Goal: Transaction & Acquisition: Obtain resource

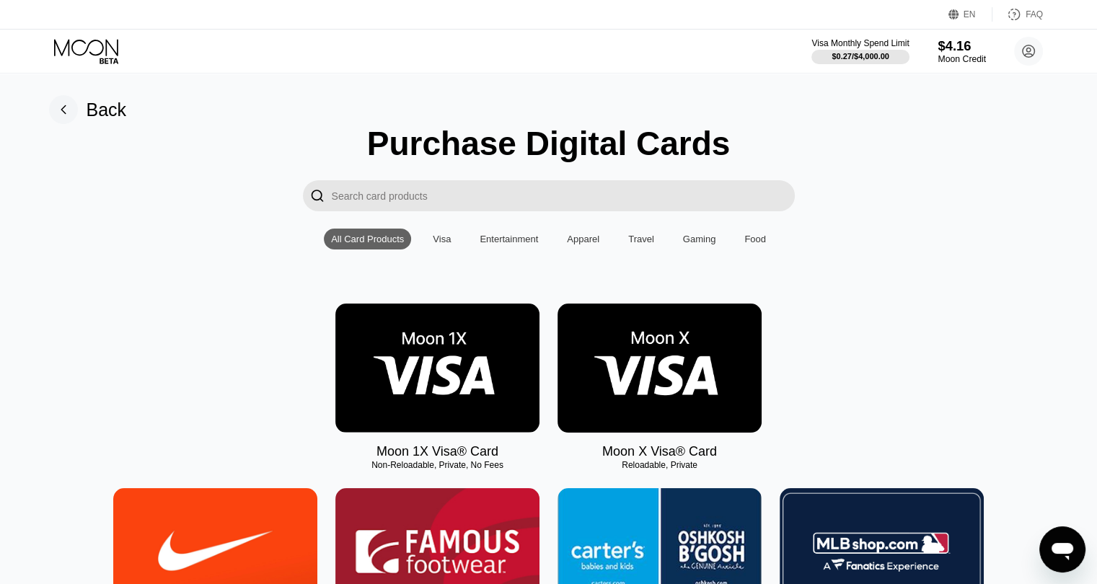
click at [957, 38] on div "$4.16" at bounding box center [961, 45] width 48 height 15
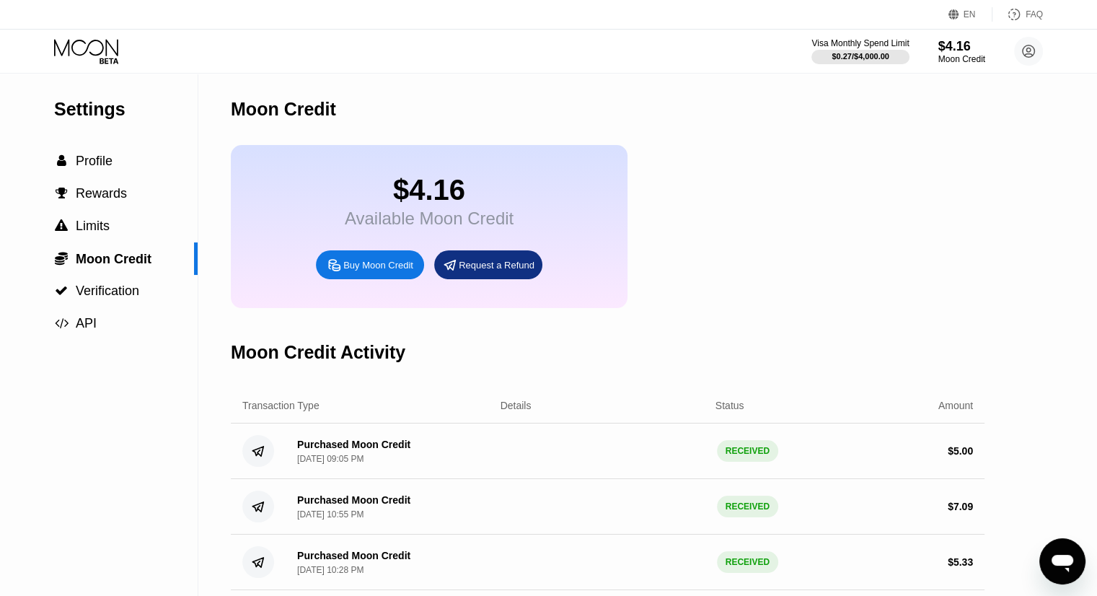
click at [335, 240] on div "$4.16 Available Moon Credit Buy Moon Credit Request a Refund" at bounding box center [429, 226] width 397 height 163
click at [81, 151] on div " Profile" at bounding box center [99, 161] width 198 height 32
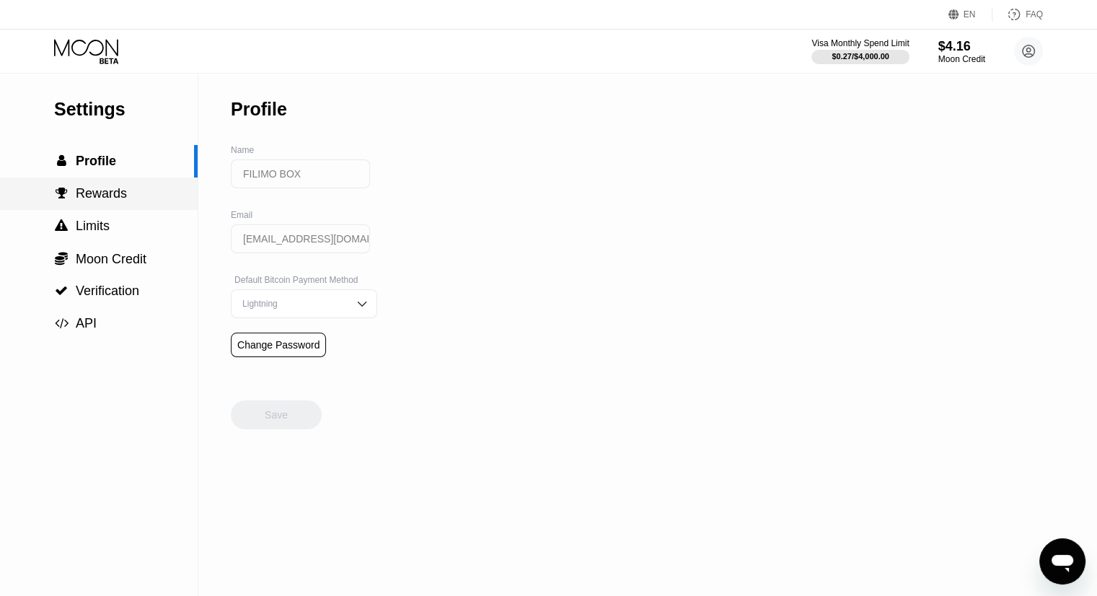
click at [113, 200] on span "Rewards" at bounding box center [101, 193] width 51 height 14
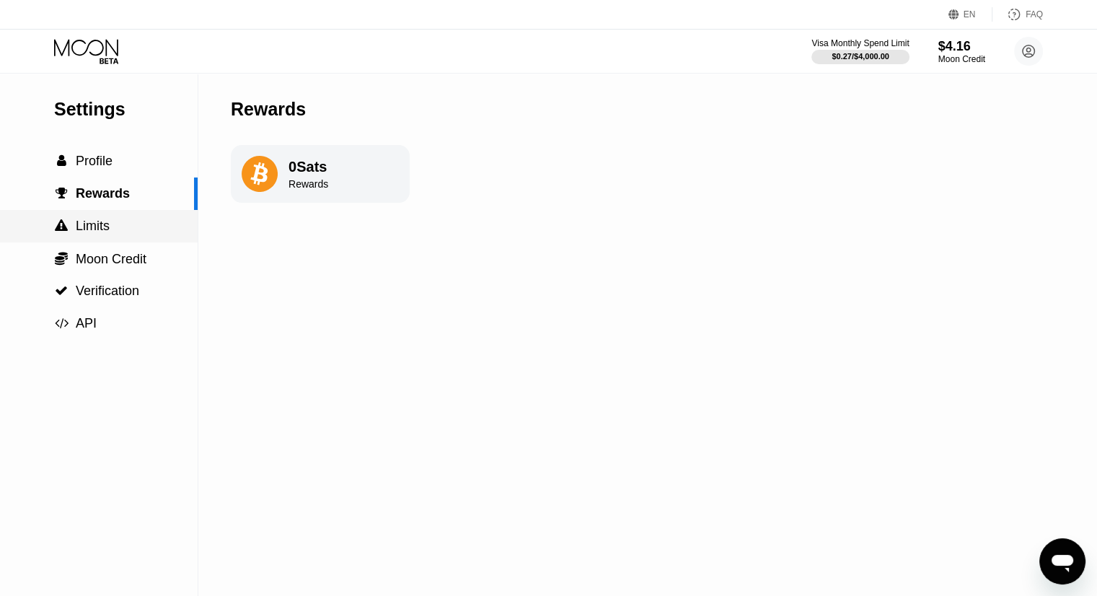
click at [111, 225] on div " Limits" at bounding box center [99, 225] width 198 height 15
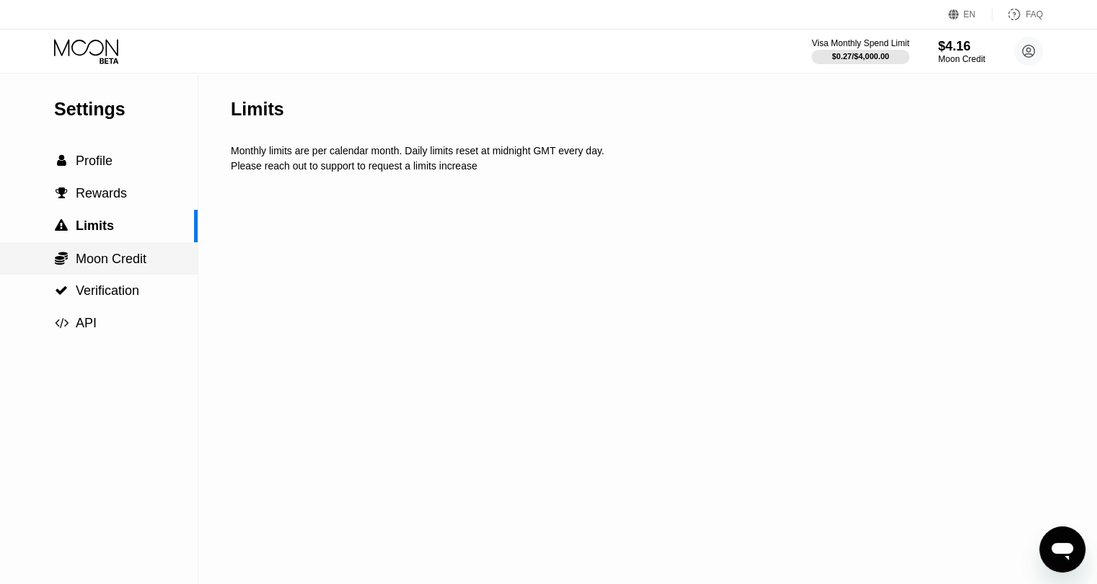
click at [92, 252] on div " Moon Credit" at bounding box center [99, 258] width 198 height 32
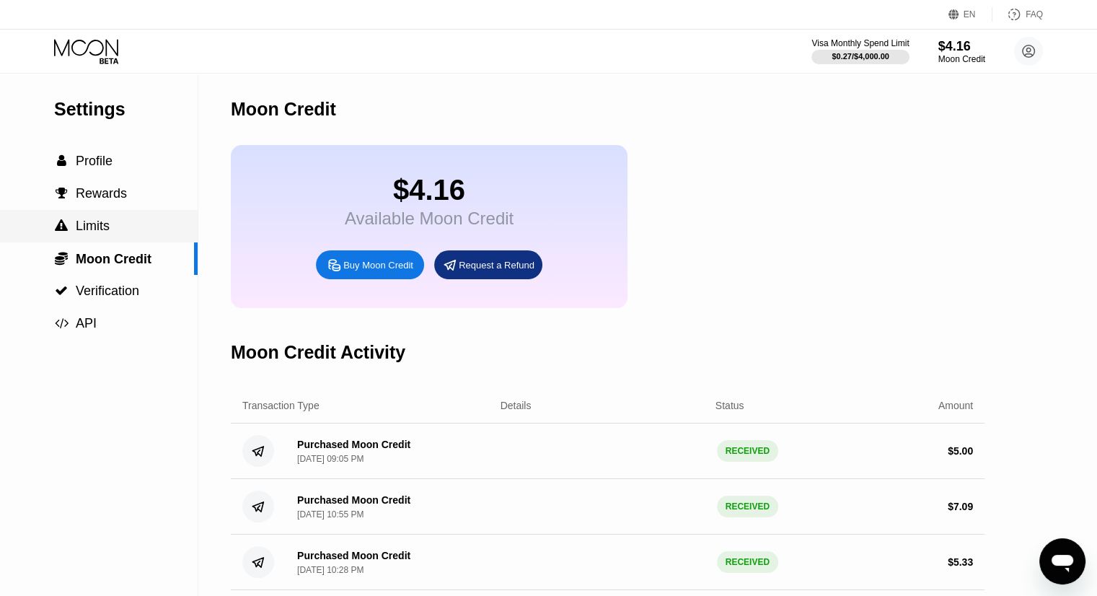
click at [107, 226] on span "Limits" at bounding box center [93, 225] width 34 height 14
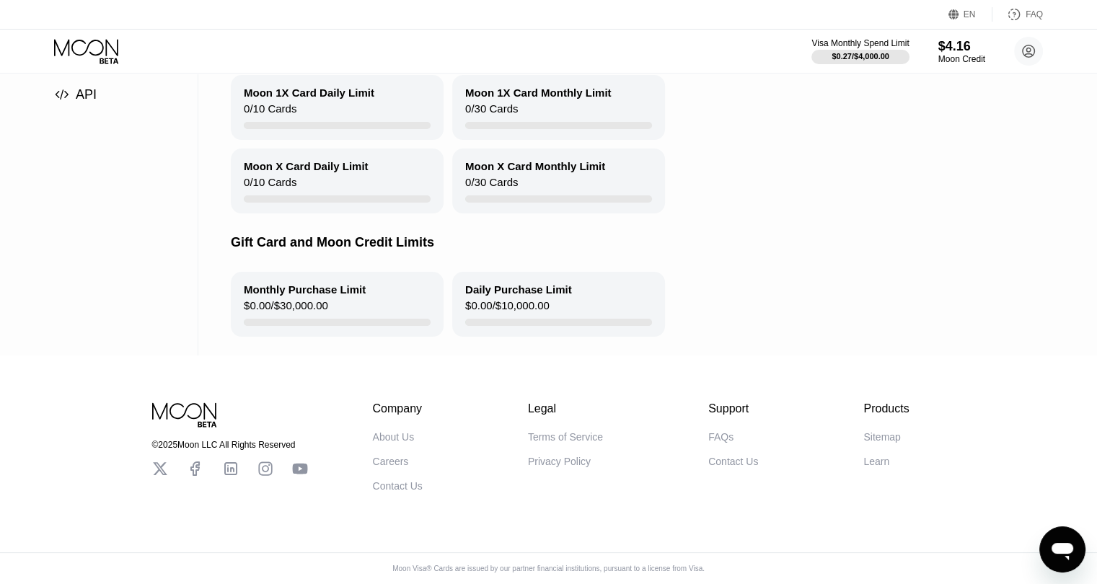
scroll to position [248, 0]
click at [80, 48] on icon at bounding box center [87, 51] width 67 height 25
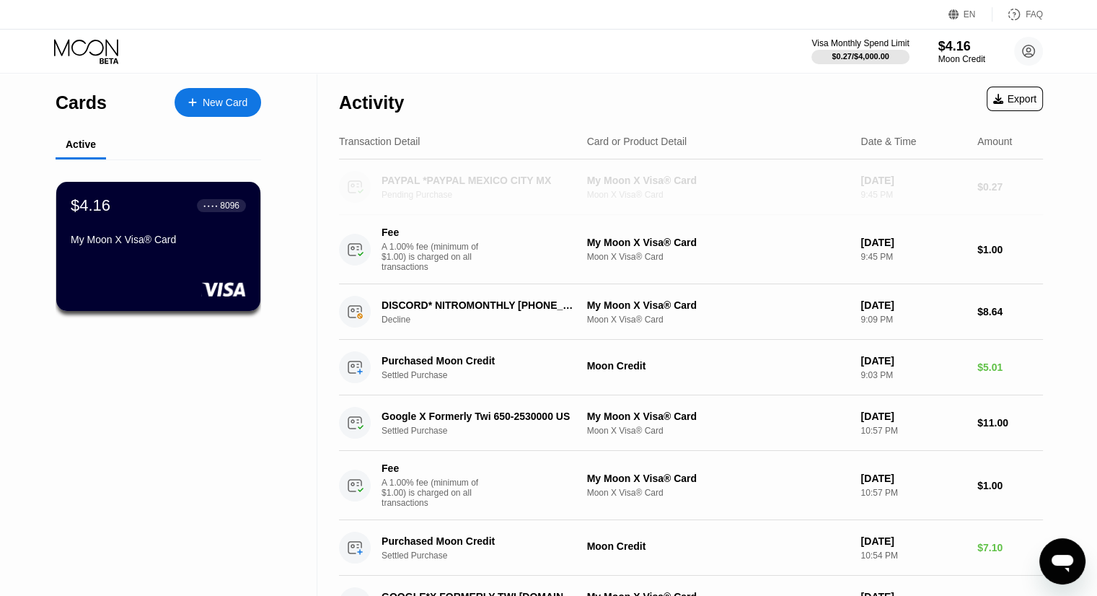
drag, startPoint x: 1030, startPoint y: 192, endPoint x: 722, endPoint y: 195, distance: 307.9
click at [722, 195] on div "PAYPAL *PAYPAL MEXICO CITY MX Pending Purchase My Moon X Visa® Card Moon X Visa…" at bounding box center [691, 187] width 704 height 56
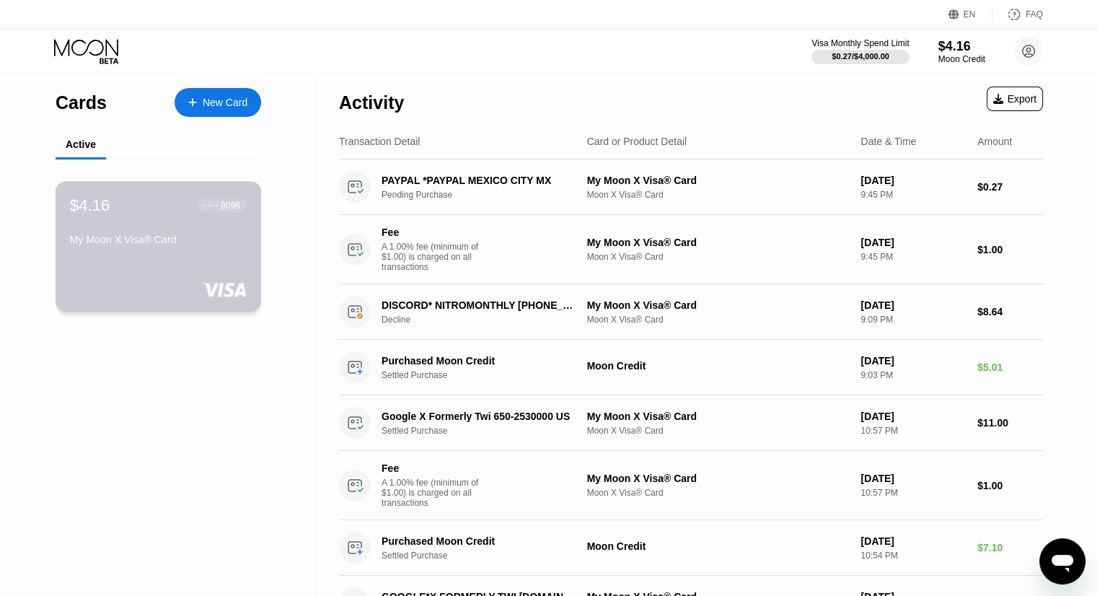
click at [214, 245] on div "My Moon X Visa® Card" at bounding box center [158, 240] width 177 height 12
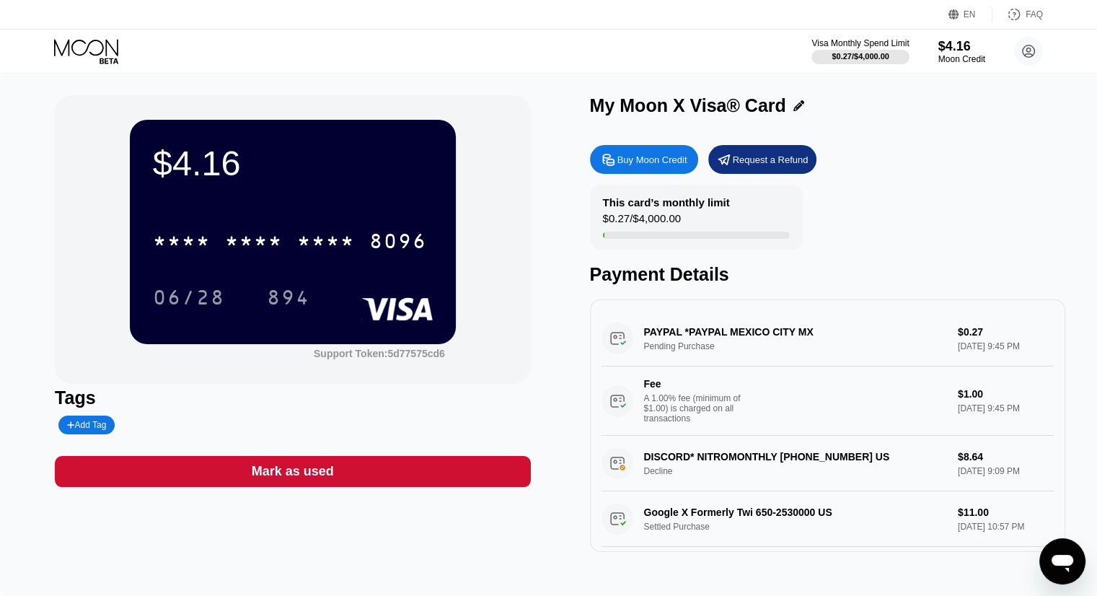
click at [665, 159] on div "Buy Moon Credit" at bounding box center [652, 160] width 70 height 12
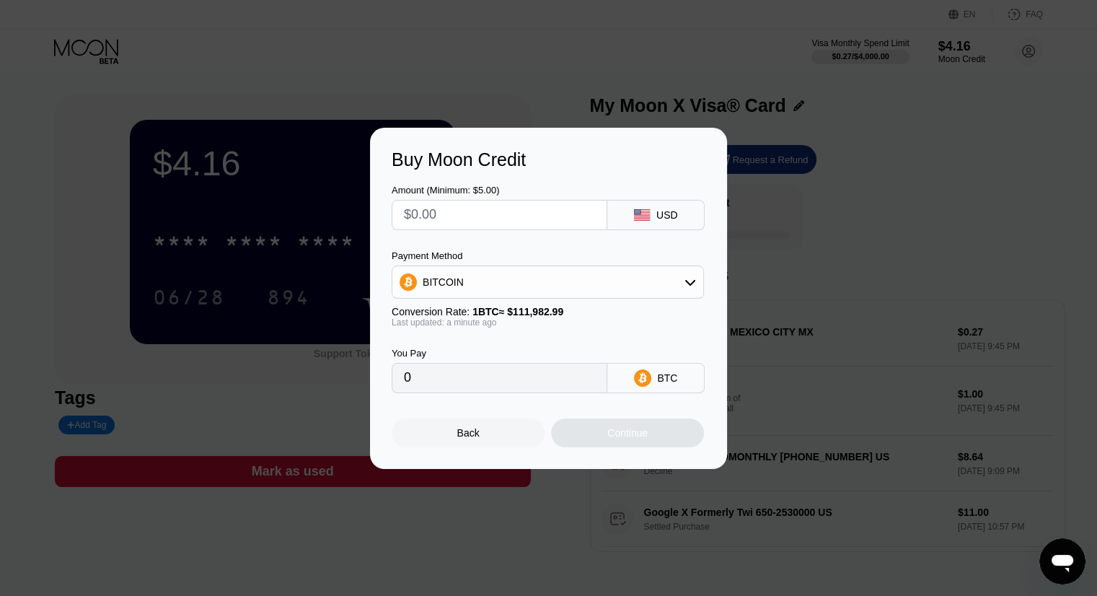
click at [456, 227] on input "text" at bounding box center [499, 214] width 191 height 29
click at [635, 285] on div "BITCOIN" at bounding box center [547, 281] width 311 height 29
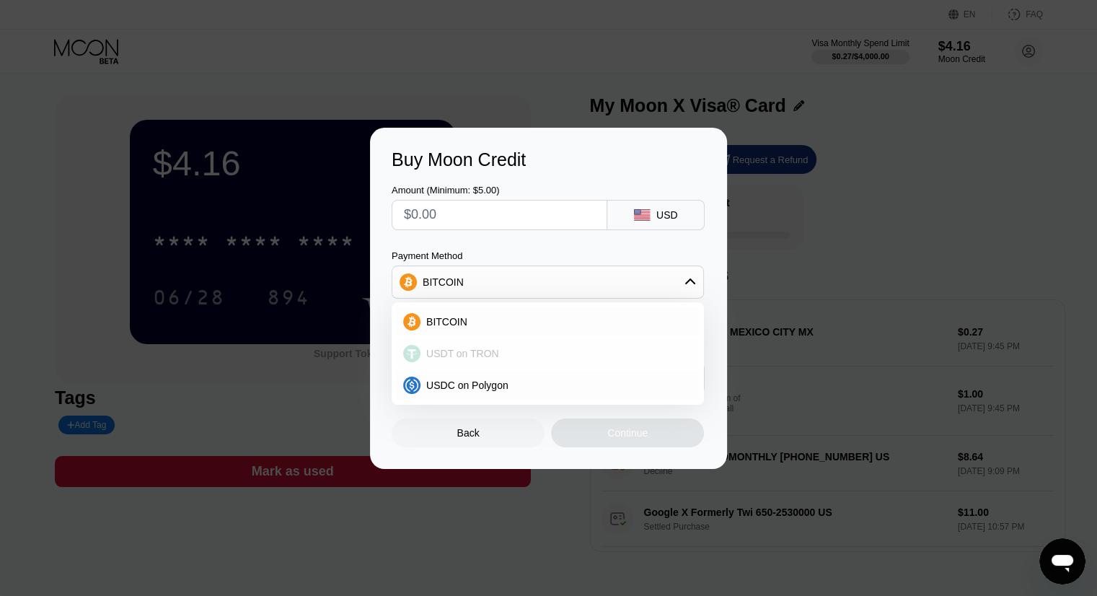
click at [536, 353] on div "USDT on TRON" at bounding box center [556, 353] width 272 height 12
type input "0.00"
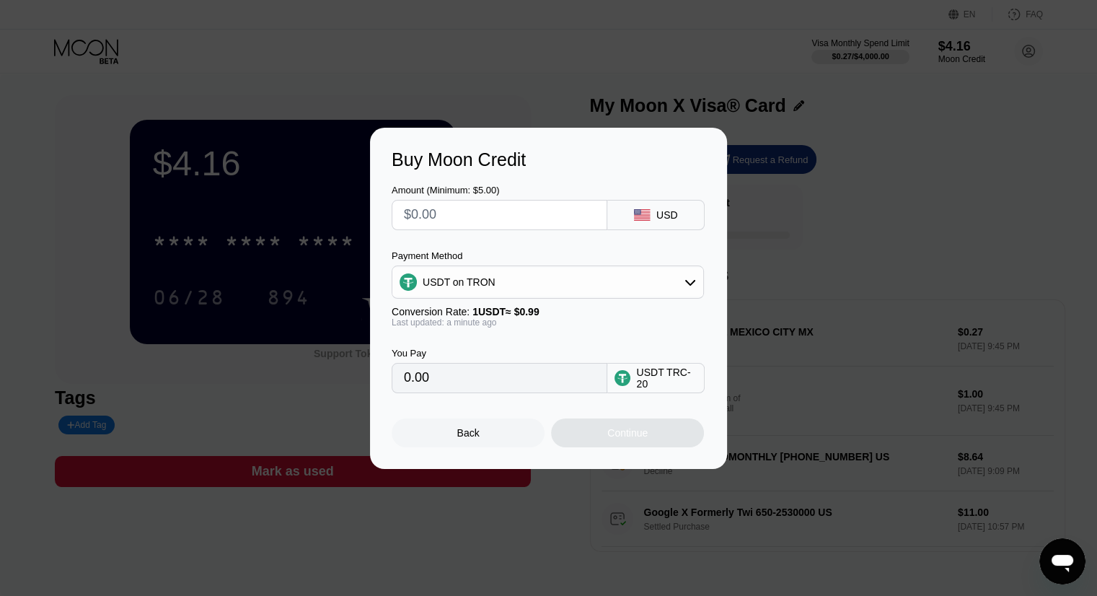
click at [513, 212] on input "text" at bounding box center [499, 214] width 191 height 29
type input "$7"
type input "7.07"
type input "$7.9"
type input "7.98"
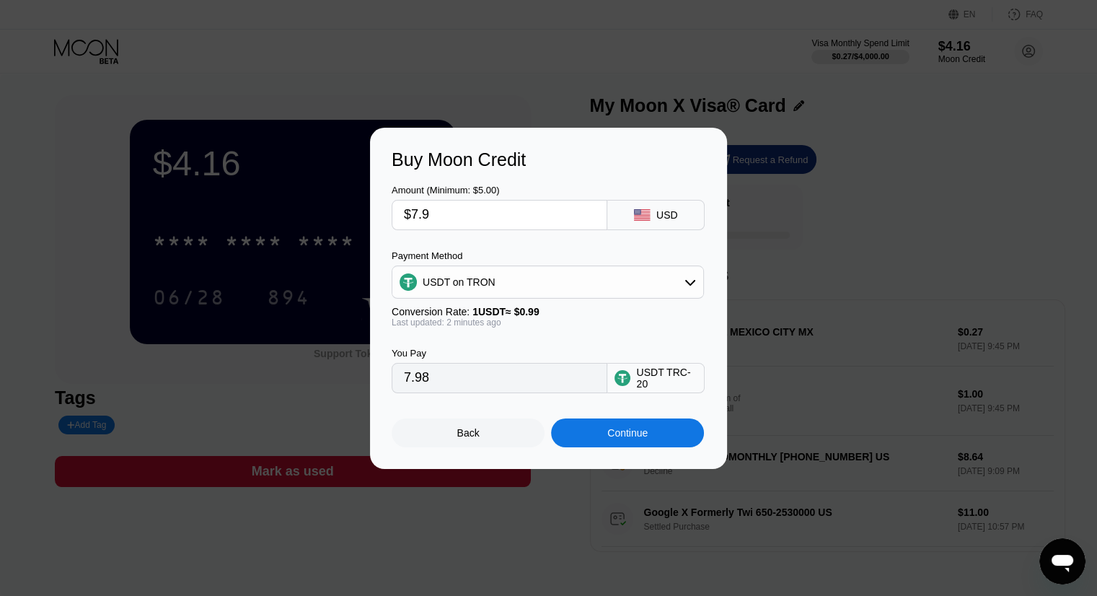
type input "$7.9"
click at [528, 247] on div "Amount (Minimum: $5.00) $7.9 USD Payment Method USDT on TRON Conversion Rate: 1…" at bounding box center [548, 281] width 314 height 223
click at [608, 438] on div "Continue" at bounding box center [627, 433] width 40 height 12
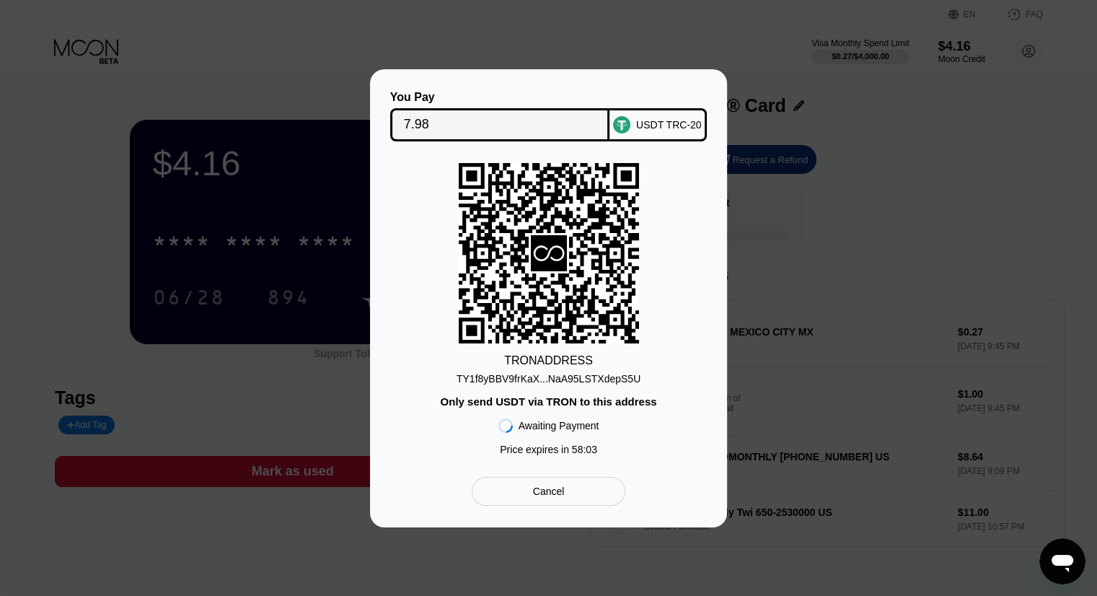
click at [580, 373] on div "TY1f8yBBV9frKaX...NaA95LSTXdepS5U" at bounding box center [548, 379] width 184 height 12
click at [0, 309] on div "You Pay 7.98 USDT TRC-20 TRON ADDRESS TY1f8yBBV9frKaX...NaA95LSTXdepS5U Only se…" at bounding box center [548, 298] width 1097 height 458
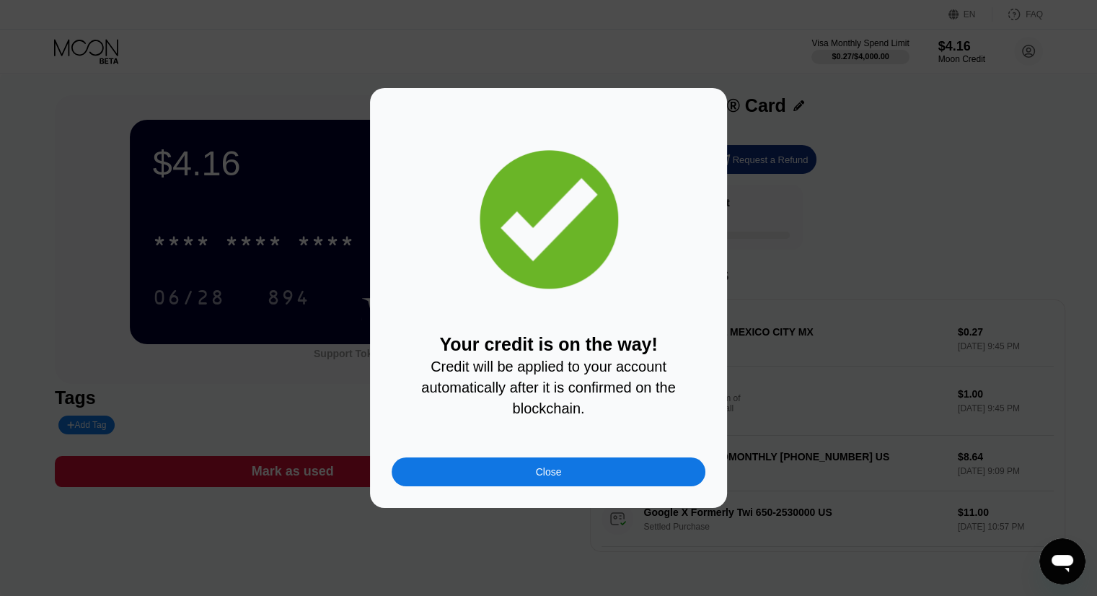
click at [519, 474] on div "Close" at bounding box center [548, 471] width 314 height 29
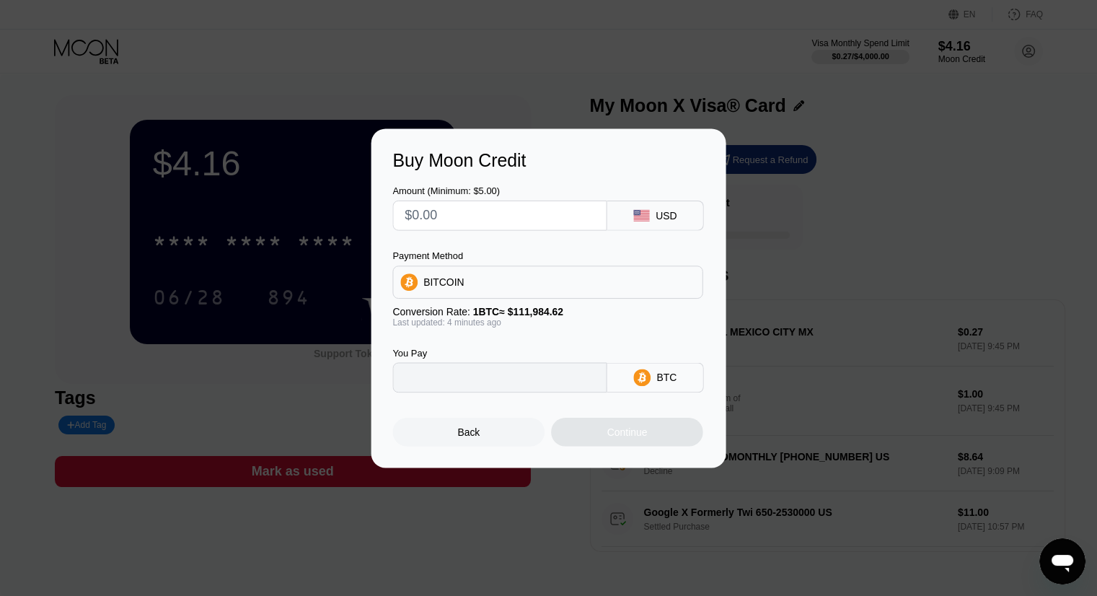
type input "0"
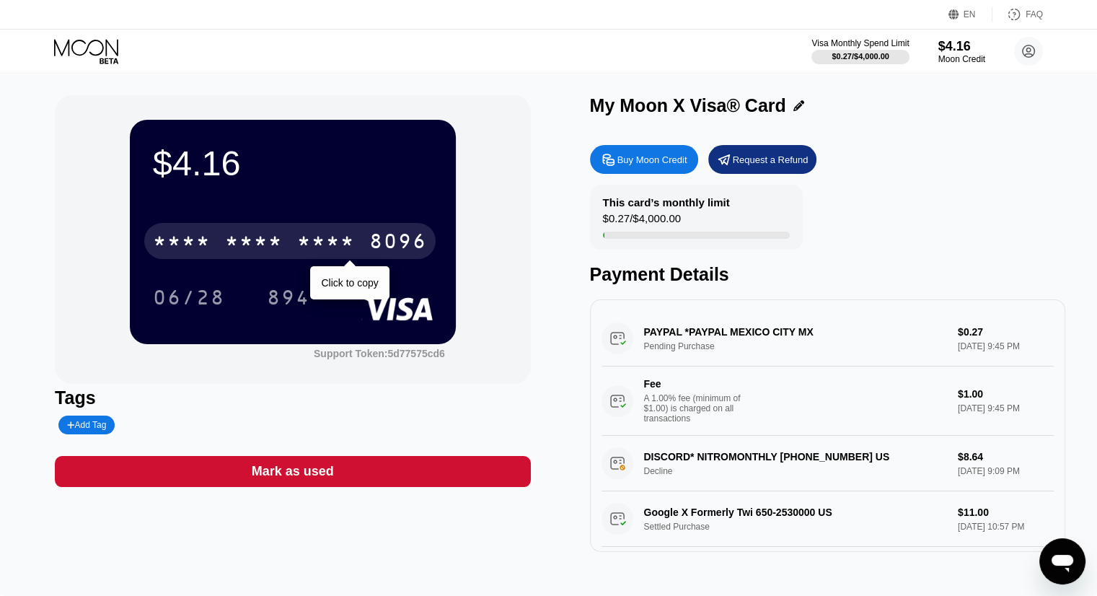
click at [230, 242] on div "* * * *" at bounding box center [254, 242] width 58 height 23
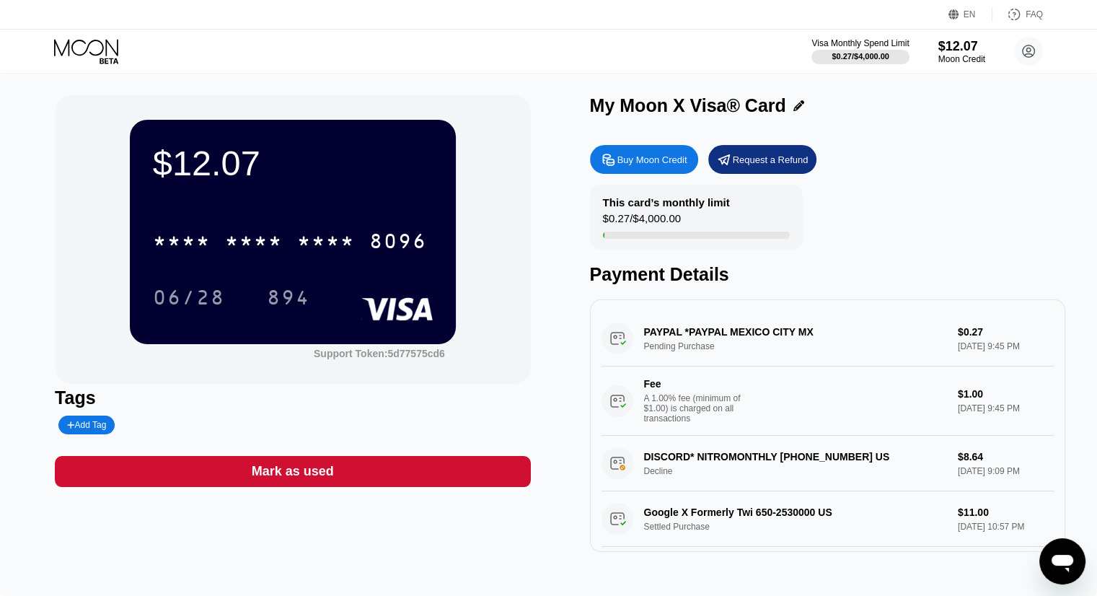
click at [759, 156] on div "Request a Refund" at bounding box center [770, 160] width 76 height 12
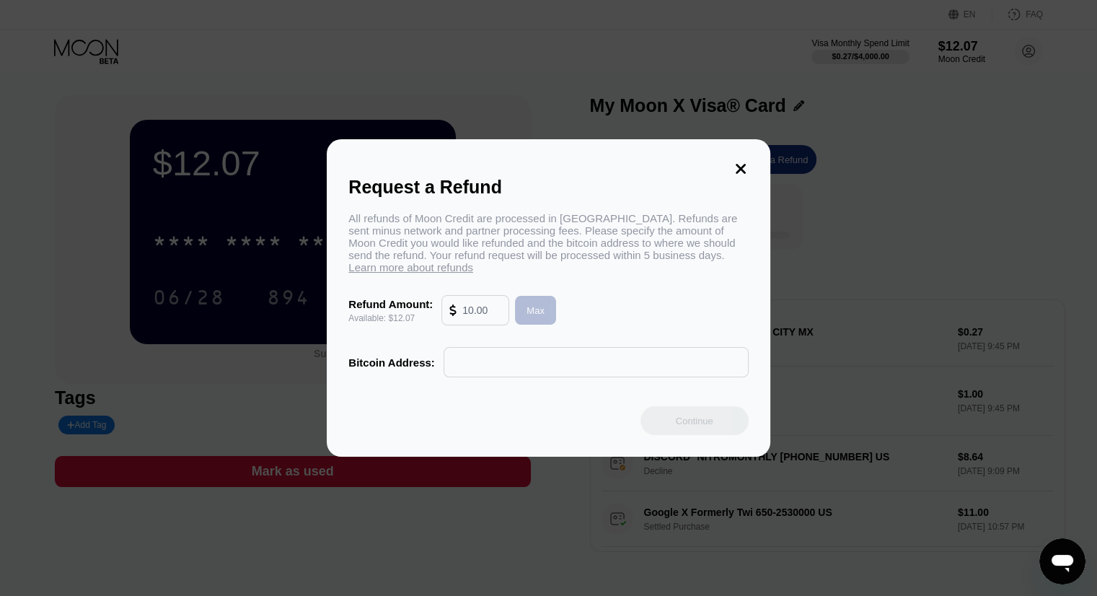
click at [528, 316] on div "Max" at bounding box center [535, 310] width 18 height 12
type input "12.07"
click at [503, 366] on input "text" at bounding box center [595, 361] width 289 height 29
click at [735, 162] on icon at bounding box center [740, 169] width 16 height 16
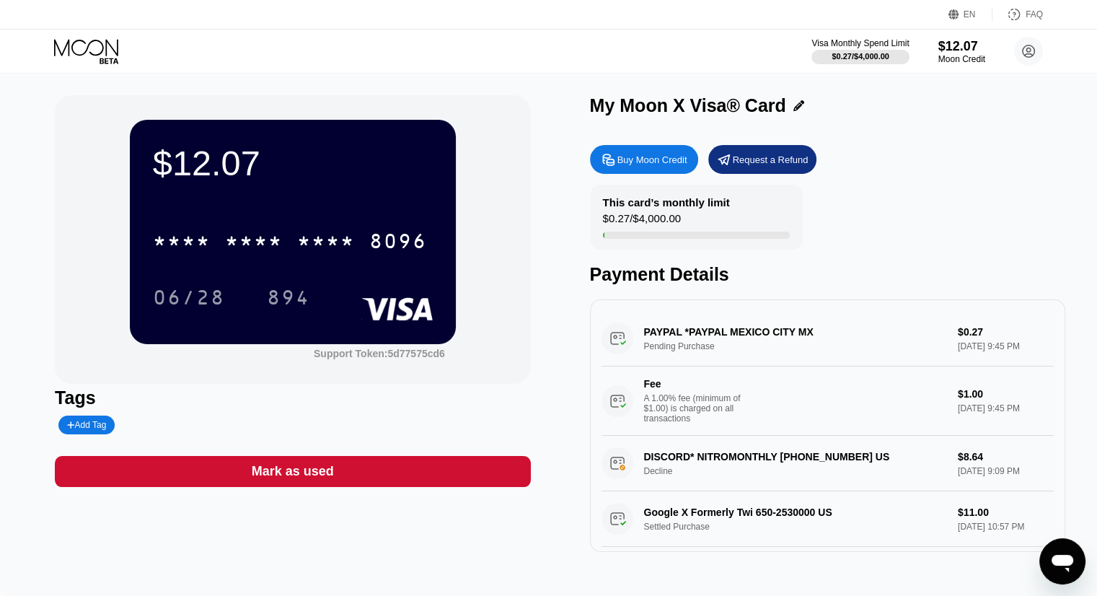
click at [145, 280] on div "$12.07 * * * * * * * * * * * * 8096 06/28 894" at bounding box center [293, 231] width 326 height 223
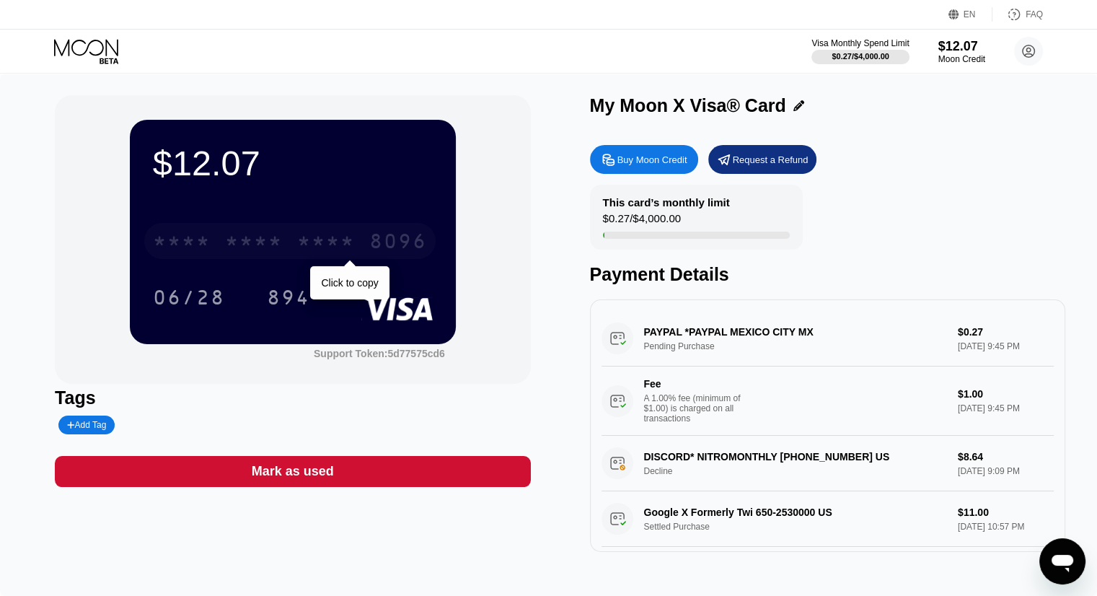
click at [192, 247] on div "* * * *" at bounding box center [182, 242] width 58 height 23
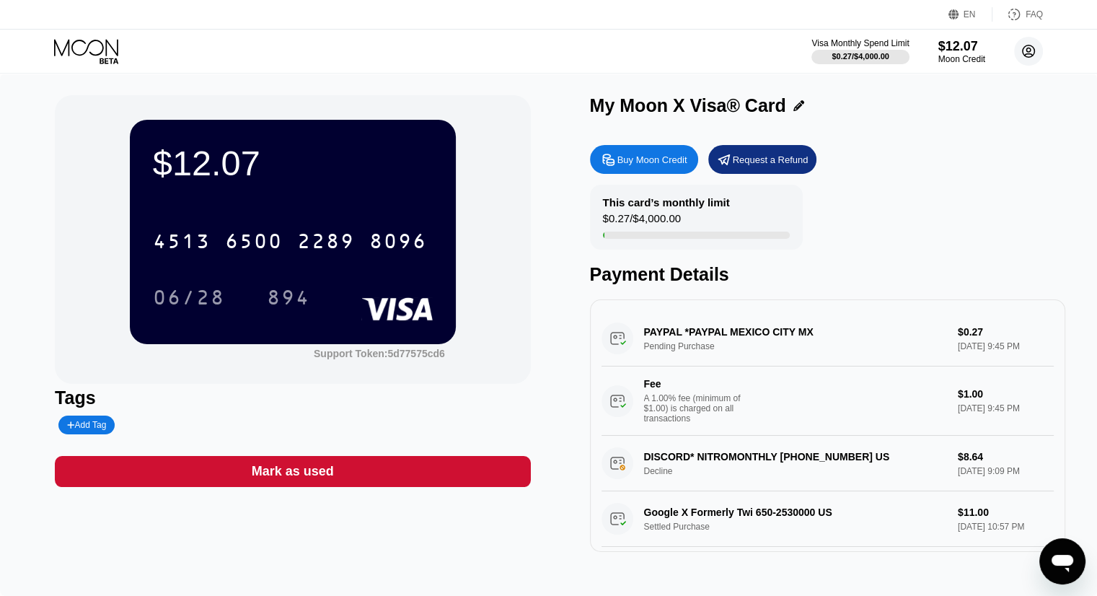
click at [1022, 49] on icon at bounding box center [1028, 51] width 12 height 12
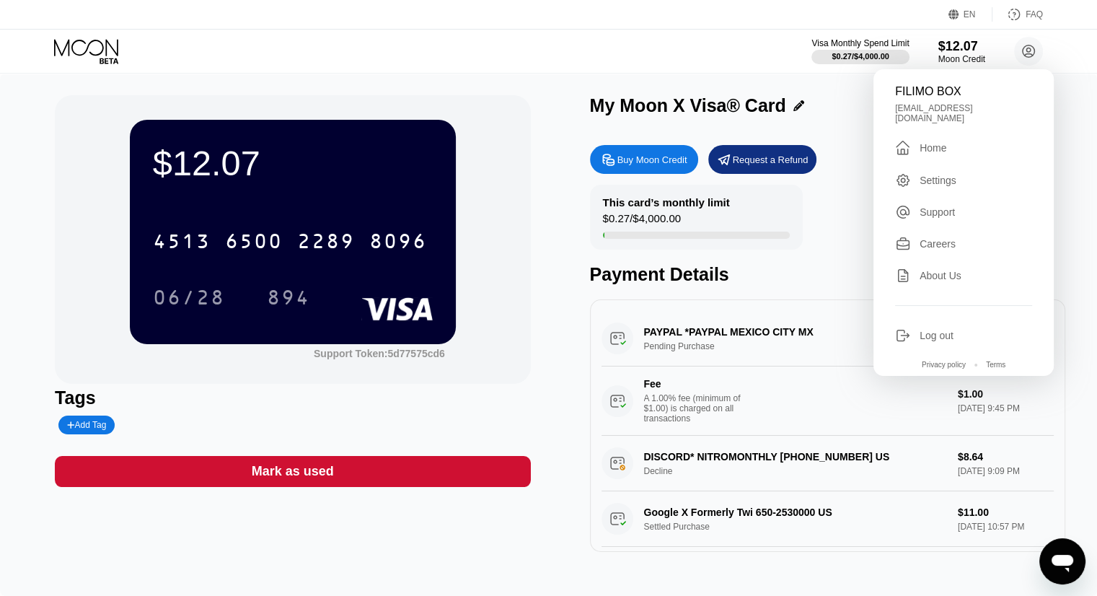
click at [252, 31] on div "Visa Monthly Spend Limit $0.27 / $4,000.00 $12.07 Moon Credit FILIMO BOX filimo…" at bounding box center [548, 51] width 1097 height 43
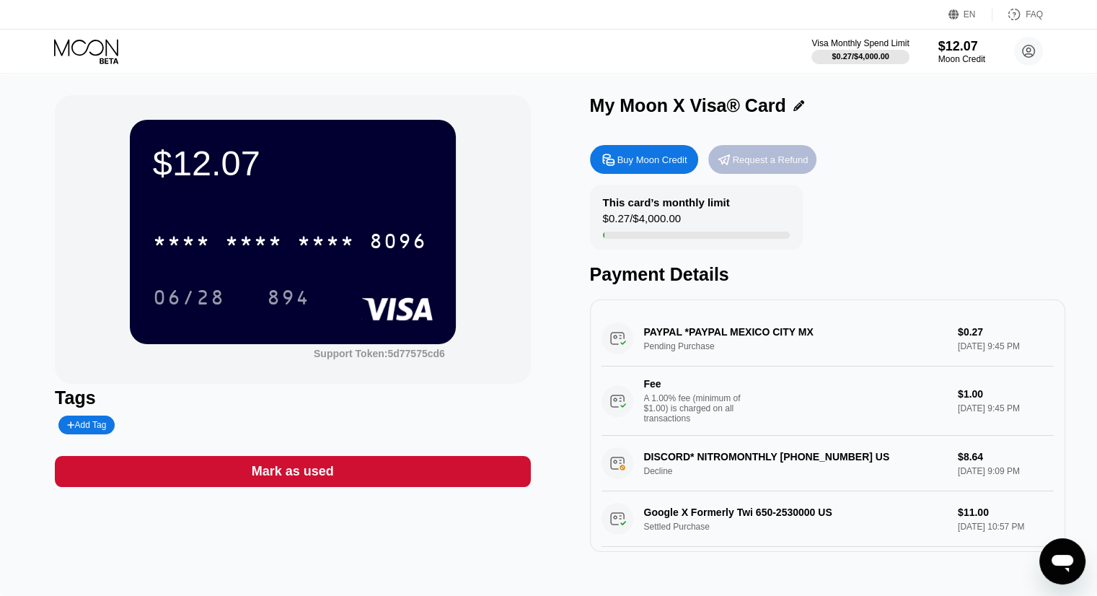
click at [773, 149] on div "Request a Refund" at bounding box center [762, 159] width 108 height 29
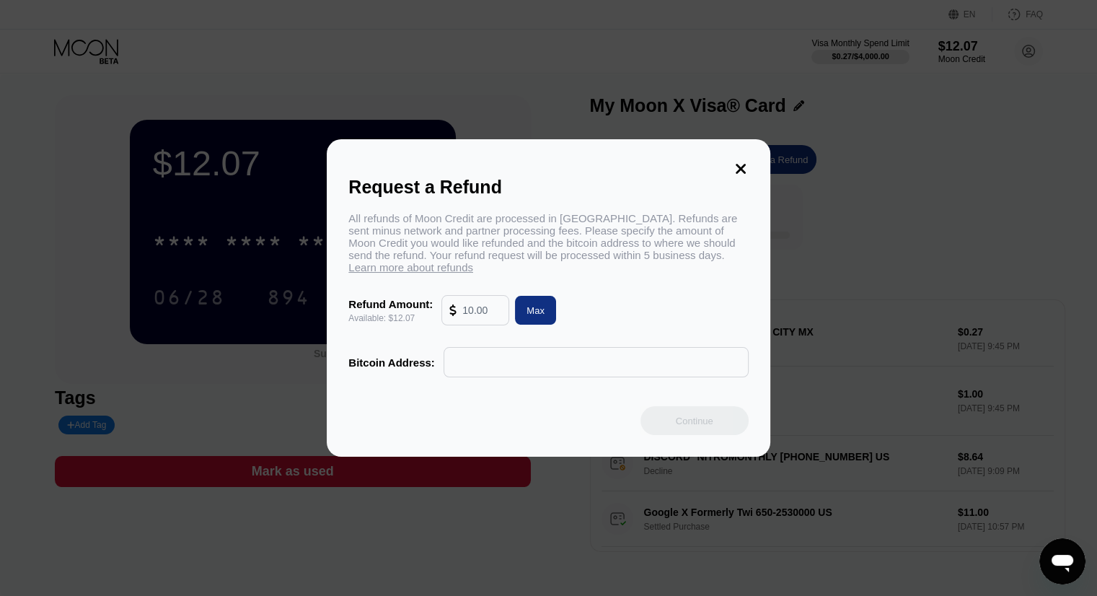
click at [461, 376] on input "text" at bounding box center [595, 361] width 289 height 29
click at [531, 316] on div "Max" at bounding box center [535, 310] width 18 height 12
type input "12.07"
click at [531, 316] on div "Max" at bounding box center [535, 310] width 18 height 12
click at [419, 273] on span "Learn more about refunds" at bounding box center [410, 267] width 125 height 12
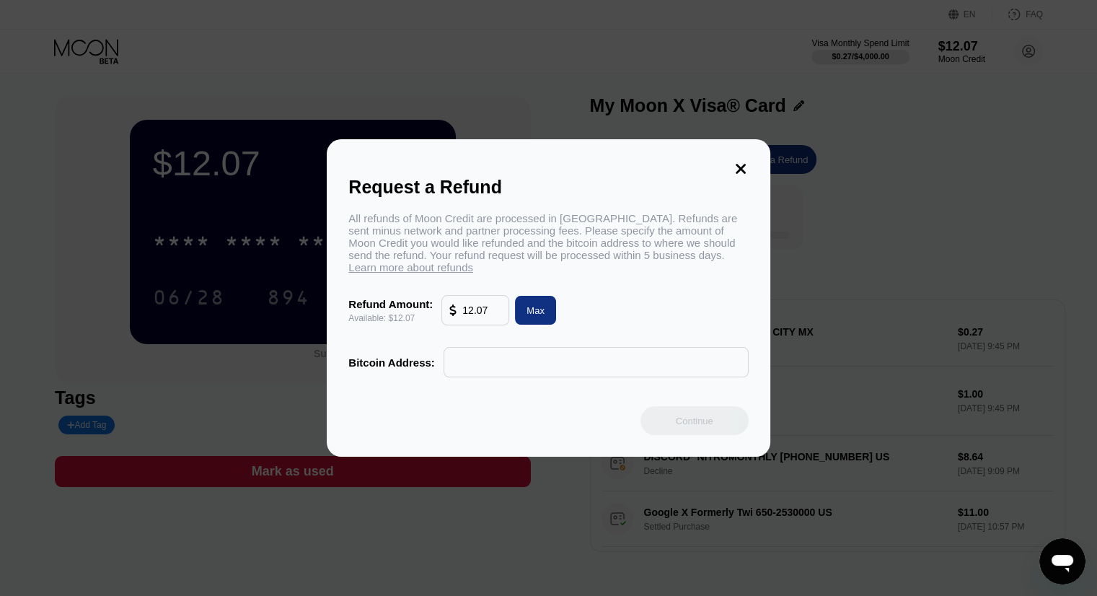
click at [123, 123] on div at bounding box center [553, 298] width 1107 height 596
click at [741, 162] on icon at bounding box center [740, 169] width 16 height 16
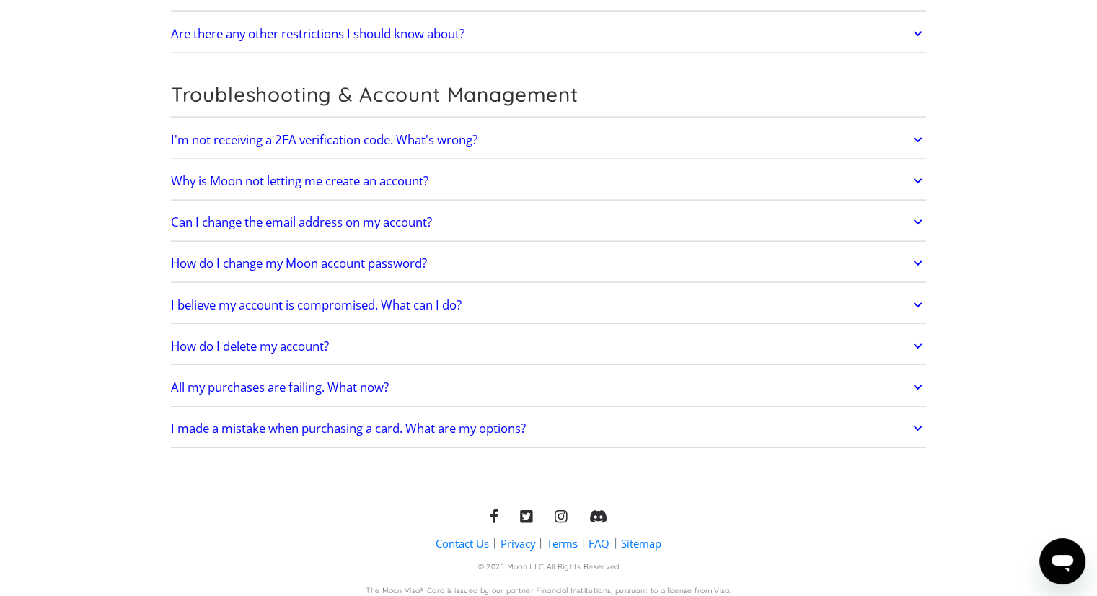
scroll to position [3048, 0]
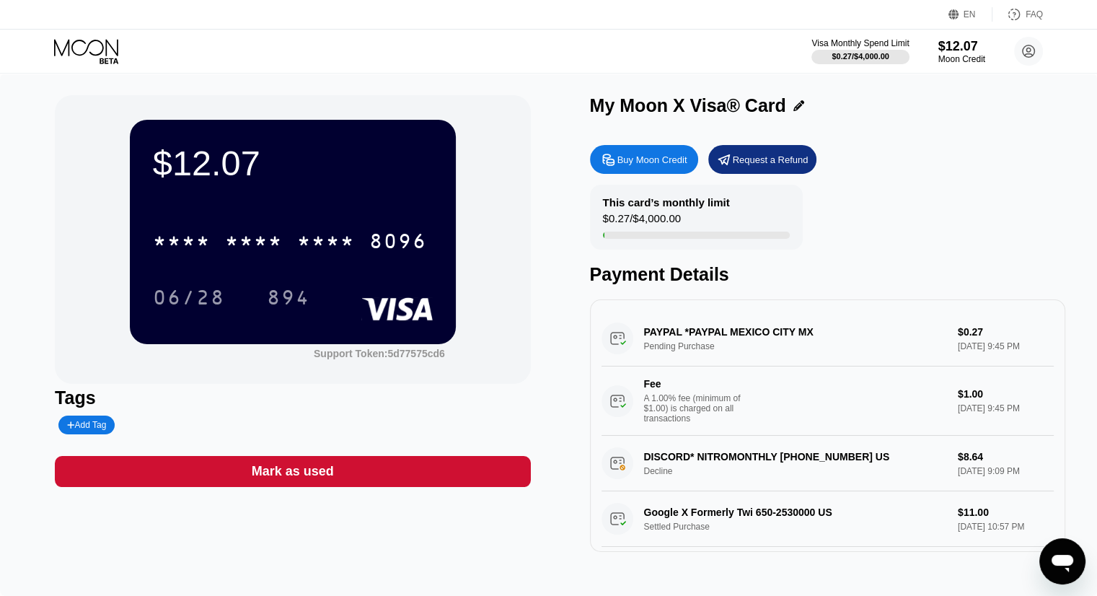
click at [718, 154] on div "Request a Refund" at bounding box center [762, 159] width 108 height 29
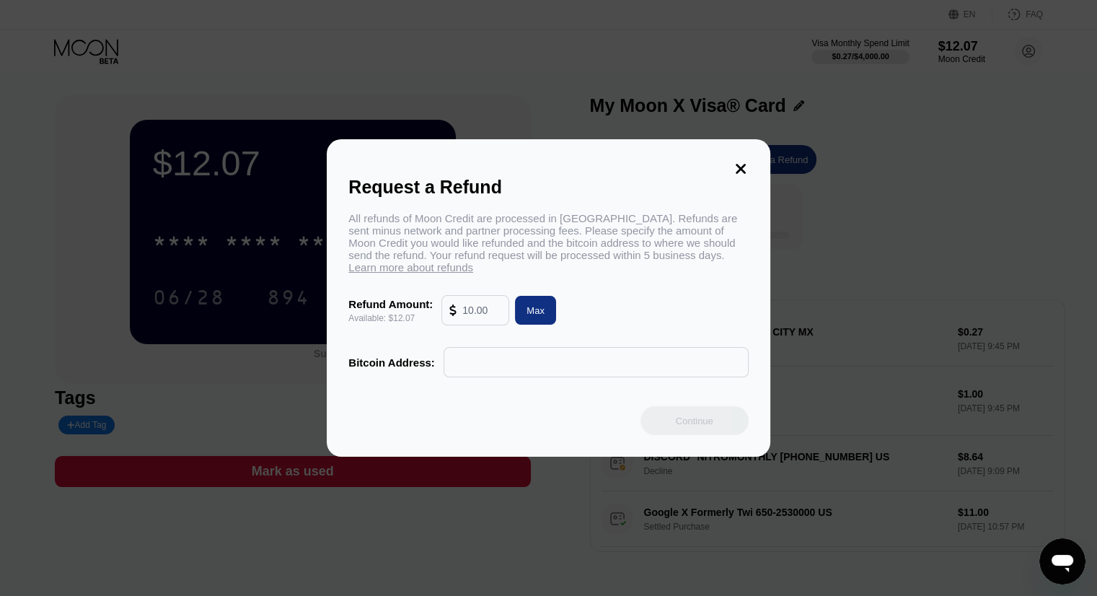
click at [521, 324] on div "Max" at bounding box center [535, 310] width 41 height 29
type input "12.07"
click at [451, 361] on input "text" at bounding box center [595, 361] width 289 height 29
click at [737, 164] on icon at bounding box center [740, 169] width 10 height 10
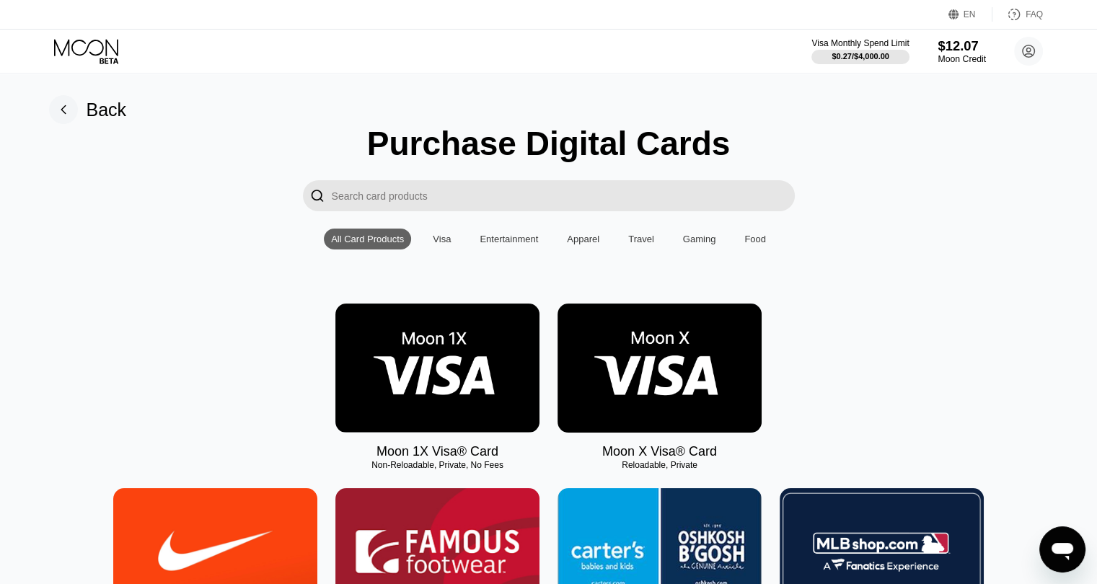
click at [946, 53] on div "$12.07" at bounding box center [961, 45] width 48 height 15
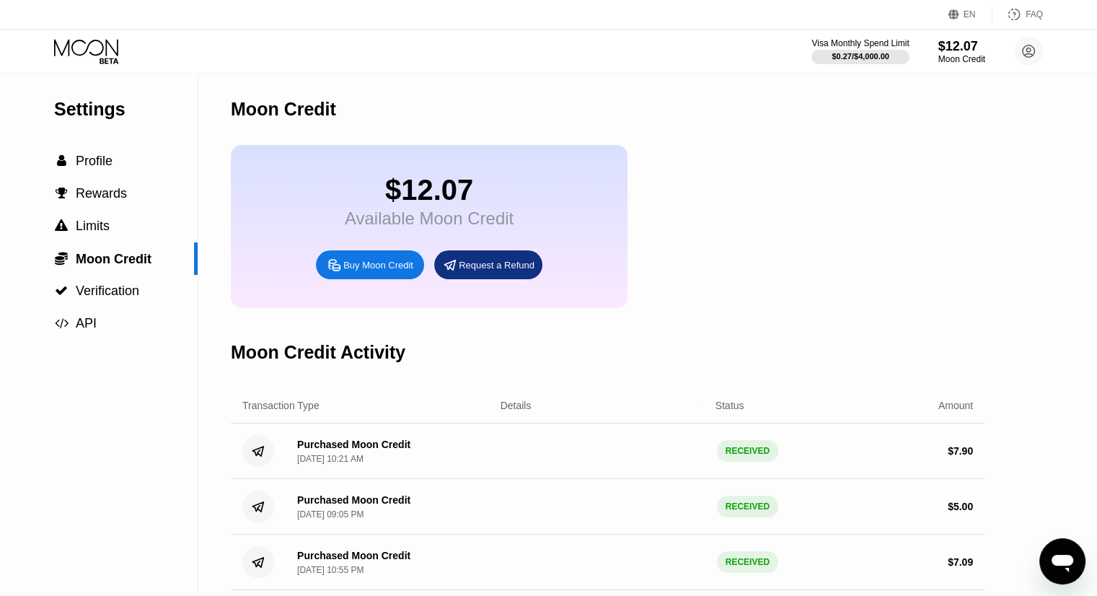
click at [499, 279] on div "Request a Refund" at bounding box center [488, 264] width 108 height 29
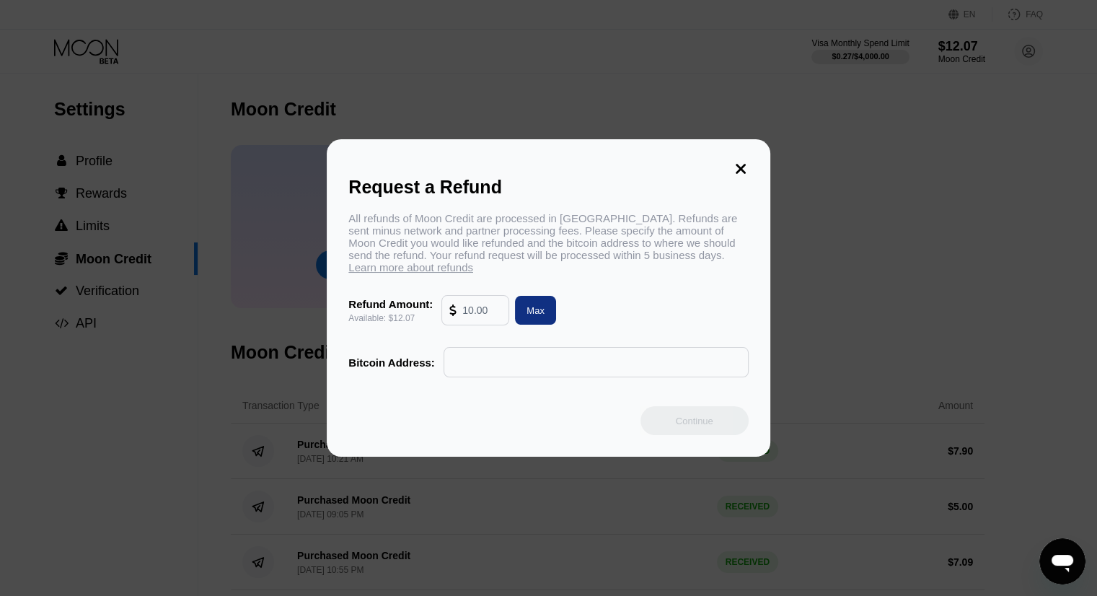
click at [528, 316] on div "Max" at bounding box center [535, 310] width 18 height 12
type input "12.07"
paste input "bc1q6djvvslwm0wq8e50jc495pf2t3vnf3kuaw76vv"
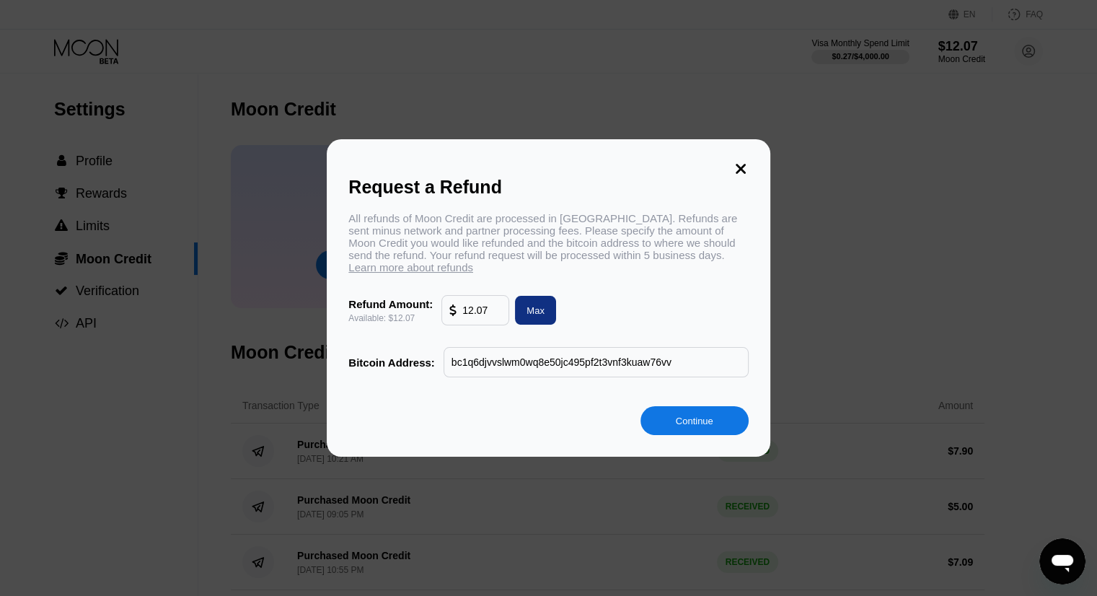
type input "bc1q6djvvslwm0wq8e50jc495pf2t3vnf3kuaw76vv"
click at [583, 291] on div "All refunds of Moon Credit are processed in Bitcoin. Refunds are sent minus net…" at bounding box center [547, 294] width 399 height 165
click at [681, 425] on div "Continue" at bounding box center [694, 421] width 37 height 12
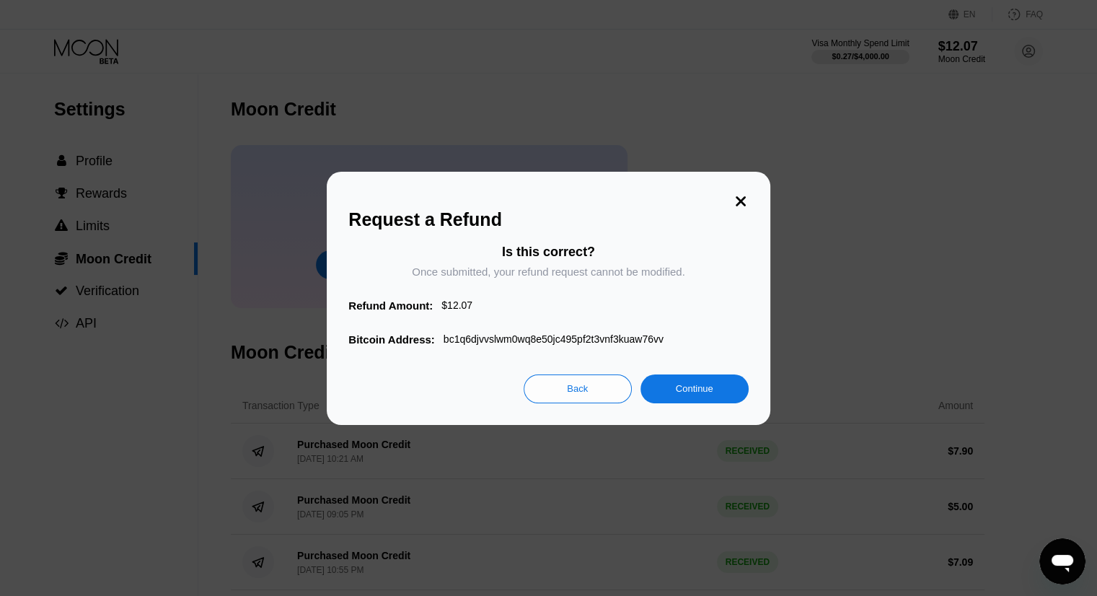
click at [674, 391] on div "Continue" at bounding box center [694, 388] width 108 height 29
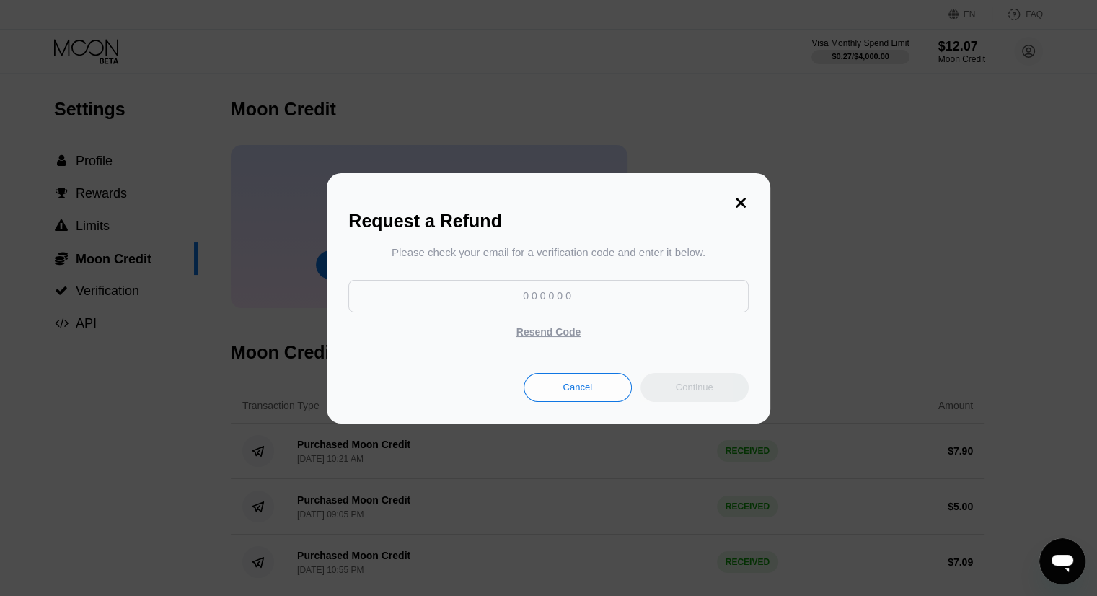
paste input "732612"
type input "732612"
click at [669, 383] on div "Continue" at bounding box center [694, 387] width 108 height 29
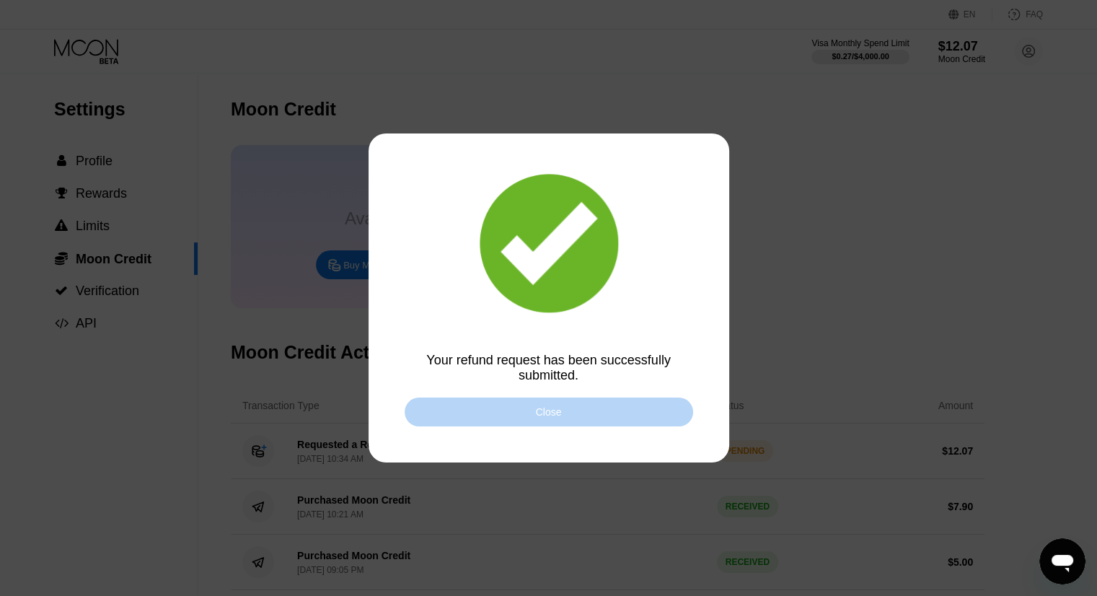
click at [616, 416] on div "Close" at bounding box center [548, 411] width 288 height 29
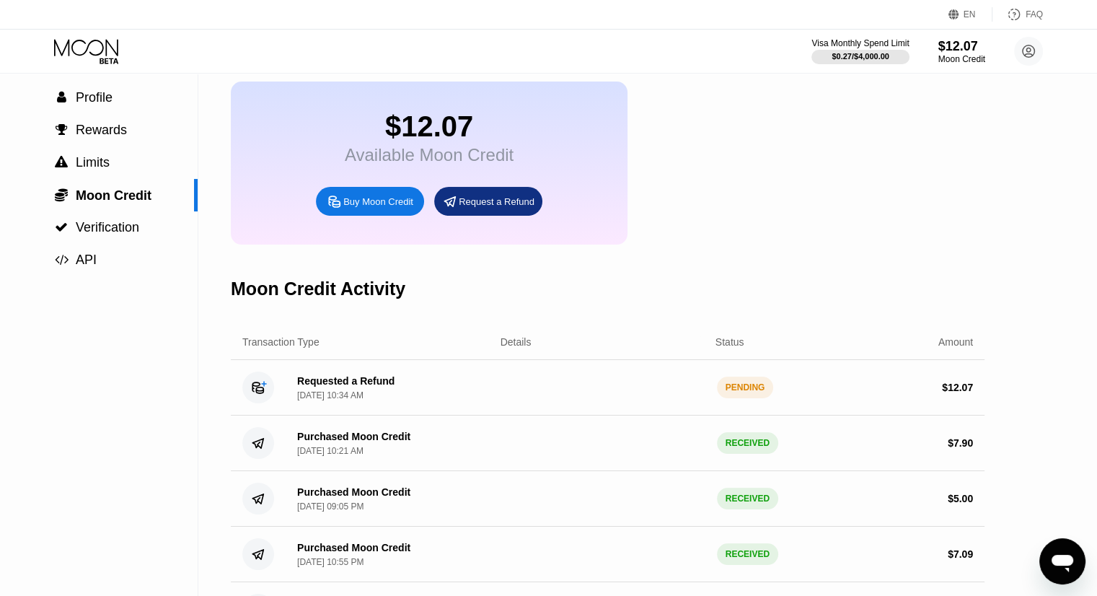
scroll to position [53, 0]
